Goal: Transaction & Acquisition: Obtain resource

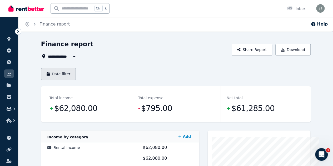
click at [46, 73] on button "Date filter" at bounding box center [58, 74] width 35 height 12
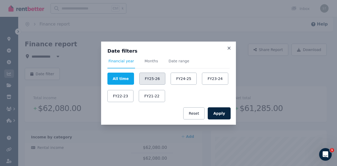
click at [151, 77] on button "FY25-26" at bounding box center [152, 79] width 26 height 12
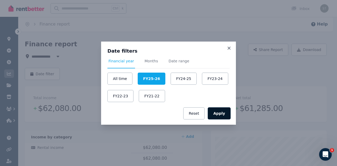
click at [226, 113] on button "Apply" at bounding box center [219, 114] width 23 height 12
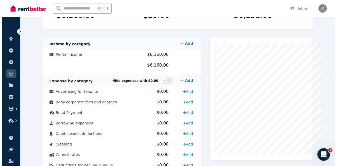
scroll to position [94, 0]
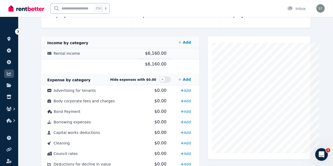
click at [68, 56] on td "Rental income" at bounding box center [89, 53] width 97 height 11
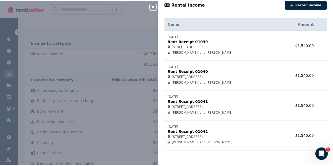
scroll to position [0, 0]
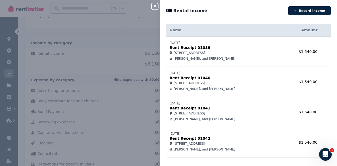
click at [168, 9] on icon at bounding box center [169, 11] width 5 height 4
click at [171, 10] on icon at bounding box center [169, 10] width 5 height 5
click at [156, 6] on icon "button" at bounding box center [155, 6] width 3 height 3
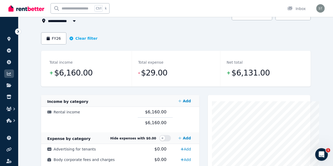
scroll to position [35, 0]
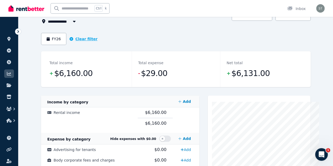
click at [70, 38] on button "Clear filter" at bounding box center [84, 38] width 28 height 5
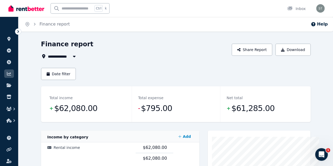
scroll to position [2, 0]
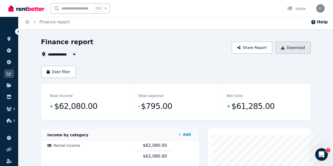
click at [285, 49] on icon "button" at bounding box center [283, 48] width 4 height 4
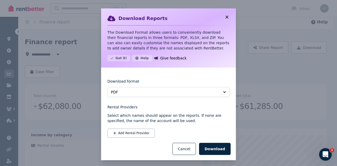
click at [226, 16] on icon at bounding box center [227, 17] width 3 height 3
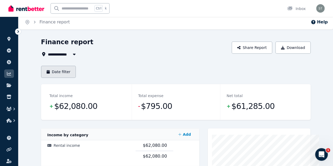
click at [50, 74] on button "Date filter" at bounding box center [58, 72] width 35 height 12
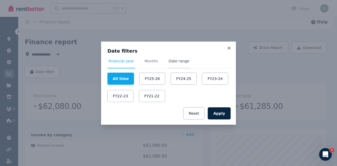
click at [173, 62] on span "Date range" at bounding box center [179, 61] width 21 height 5
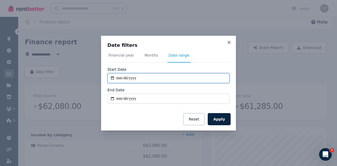
click at [136, 78] on input "**********" at bounding box center [169, 78] width 122 height 10
click at [139, 80] on input "**********" at bounding box center [169, 78] width 122 height 10
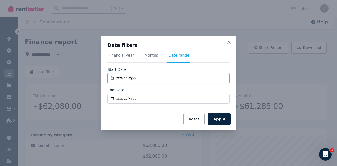
click at [139, 80] on input "**********" at bounding box center [169, 78] width 122 height 10
type input "**********"
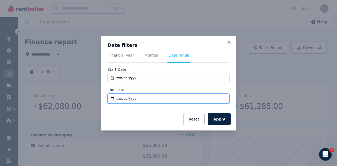
click at [128, 101] on input "End Date" at bounding box center [169, 99] width 122 height 10
type input "**********"
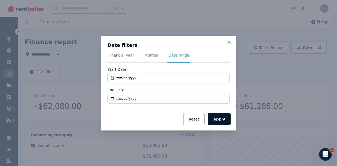
click at [224, 119] on button "Apply" at bounding box center [219, 119] width 23 height 12
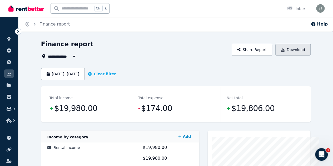
click at [307, 51] on button "Download" at bounding box center [293, 50] width 35 height 12
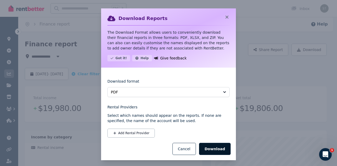
click at [206, 151] on button "Download" at bounding box center [215, 149] width 32 height 12
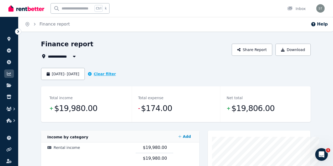
click at [104, 75] on button "Clear filter" at bounding box center [102, 73] width 28 height 5
click at [73, 56] on icon "button" at bounding box center [74, 57] width 3 height 2
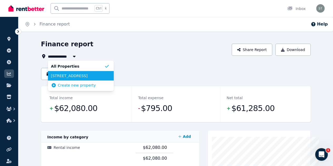
click at [62, 76] on span "[STREET_ADDRESS]" at bounding box center [77, 75] width 53 height 5
type input "**********"
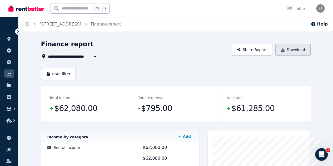
click at [298, 51] on button "Download" at bounding box center [293, 50] width 35 height 12
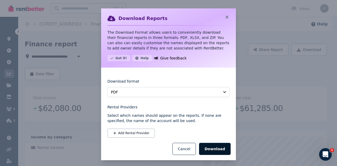
click at [218, 151] on button "Download" at bounding box center [215, 149] width 32 height 12
